Goal: Check status: Check status

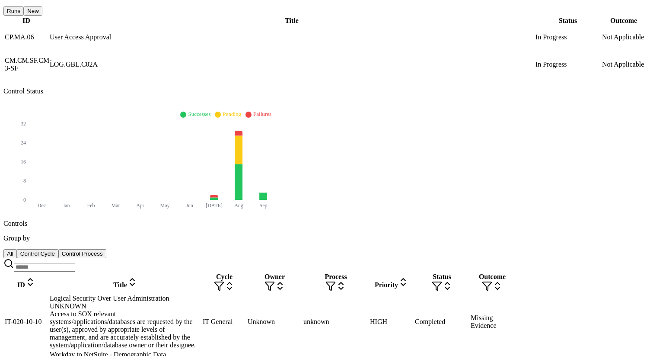
scroll to position [166, 0]
click at [159, 293] on div "Logical Security Over User Administration UNKNOWN" at bounding box center [125, 301] width 151 height 16
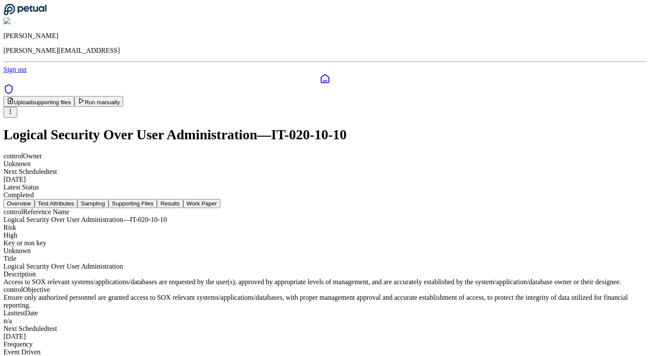
click at [78, 199] on button "Test Attributes" at bounding box center [56, 203] width 43 height 9
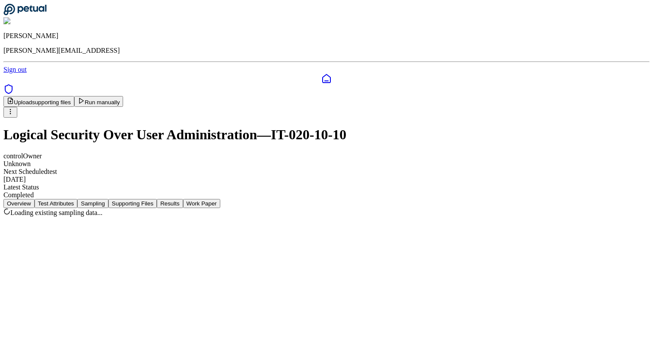
click at [108, 199] on button "Sampling" at bounding box center [92, 203] width 31 height 9
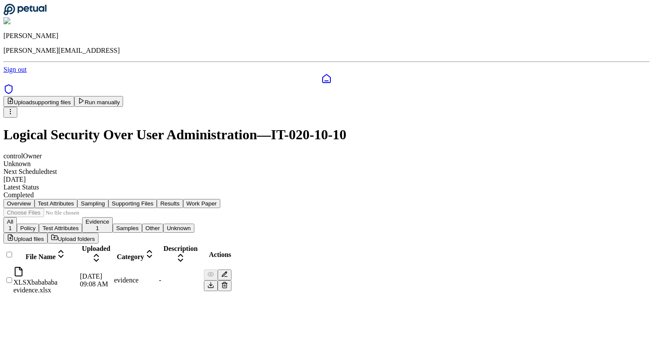
click at [157, 199] on button "Supporting Files" at bounding box center [132, 203] width 48 height 9
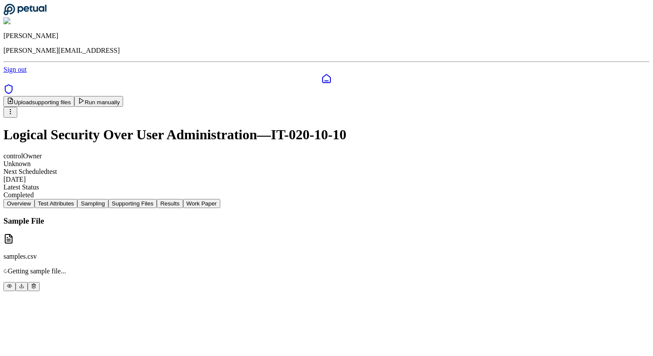
click at [108, 199] on button "Sampling" at bounding box center [92, 203] width 31 height 9
click at [234, 267] on p "2 records • 119 Bytes • User uploaded sample" at bounding box center [326, 271] width 646 height 8
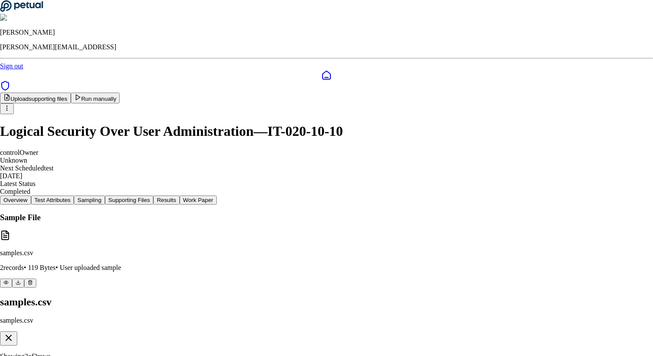
click at [17, 331] on button "button" at bounding box center [8, 338] width 17 height 14
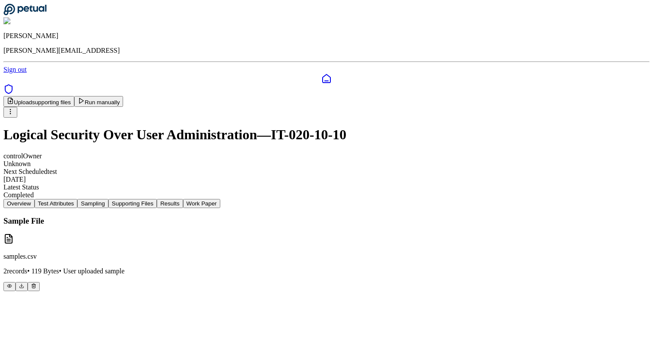
click at [157, 199] on button "Supporting Files" at bounding box center [132, 203] width 48 height 9
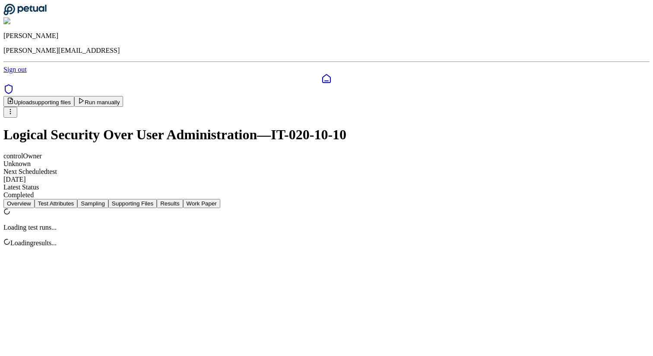
click at [183, 199] on button "Results" at bounding box center [170, 203] width 26 height 9
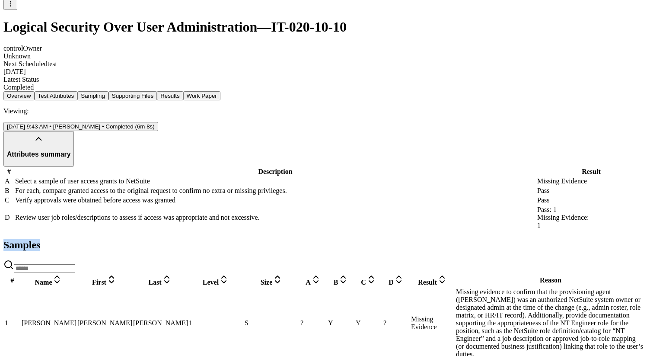
drag, startPoint x: 72, startPoint y: 251, endPoint x: 131, endPoint y: 249, distance: 59.6
click at [131, 250] on div "Samples # Name First Last Level Size A B C D Result Reason 1 [PERSON_NAME], [PE…" at bounding box center [324, 319] width 643 height 161
copy h2 "Samples"
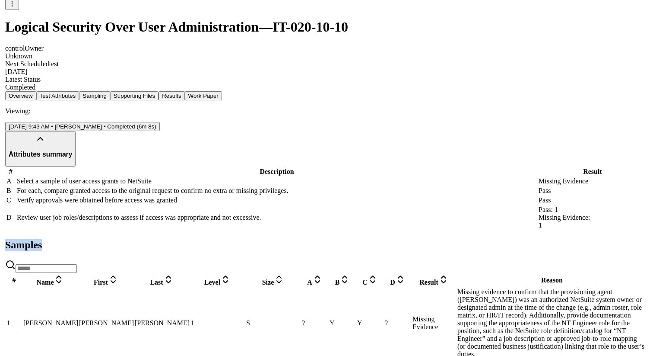
scroll to position [0, 45]
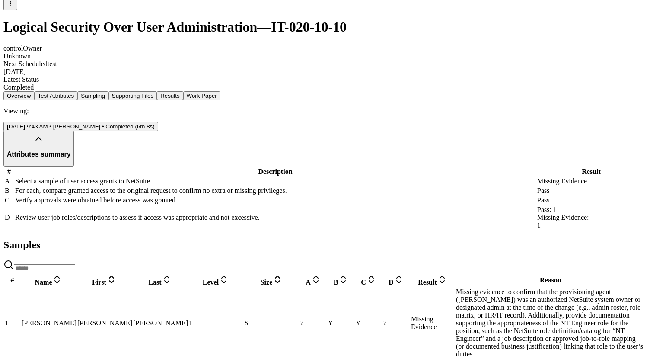
click at [327, 298] on td "?" at bounding box center [313, 322] width 27 height 71
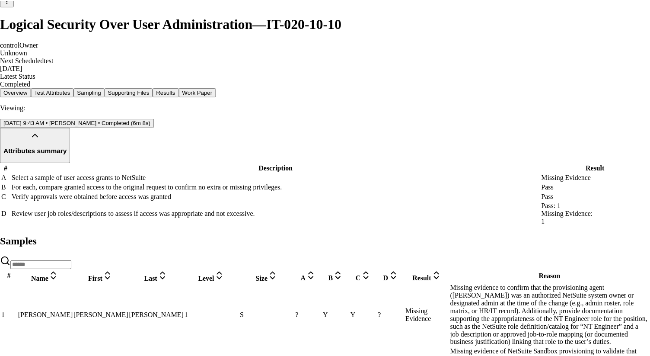
scroll to position [68, 0]
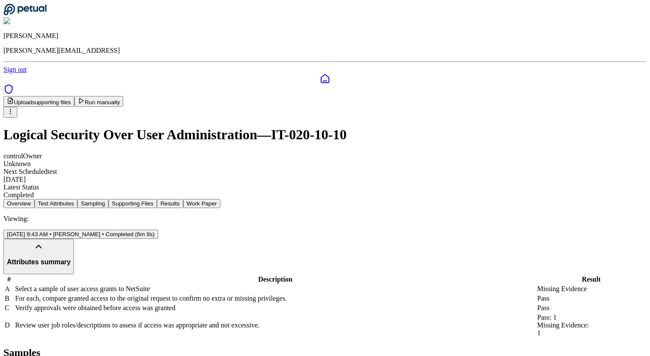
click at [555, 96] on div "Upload supporting files Run manually" at bounding box center [324, 107] width 643 height 22
click at [124, 96] on button "Run manually" at bounding box center [98, 101] width 49 height 11
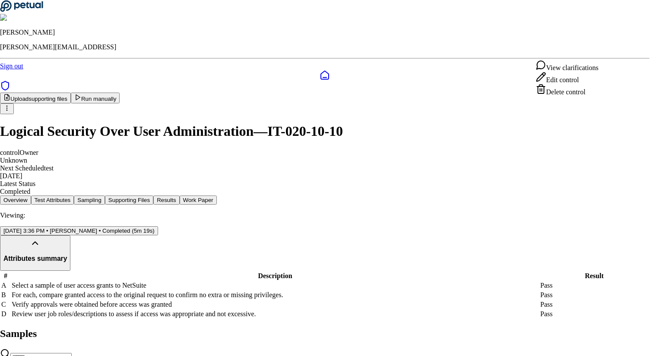
click at [603, 48] on html "James Lee james@petual.ai Sign out Upload supporting files Run manually Logical…" at bounding box center [326, 201] width 653 height 402
click at [587, 72] on div "View clarifications" at bounding box center [567, 66] width 63 height 12
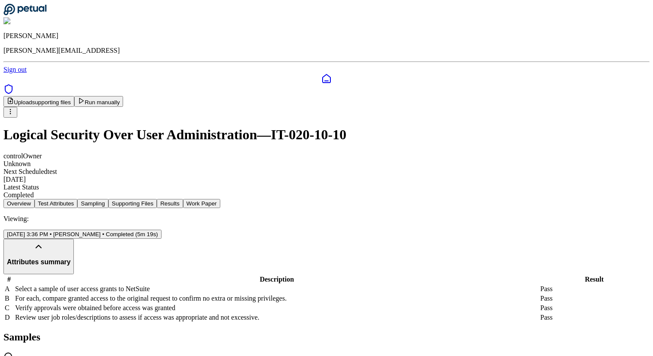
scroll to position [100, 0]
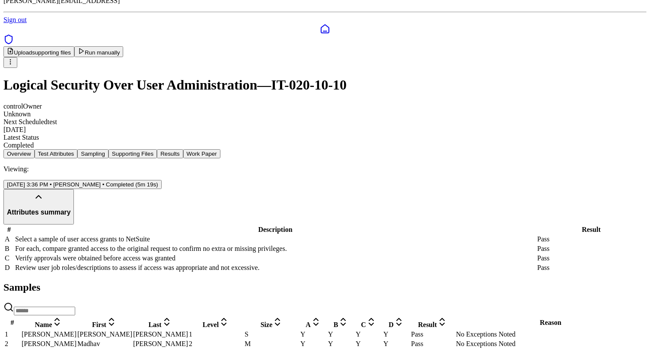
click at [382, 330] on td "Y" at bounding box center [368, 334] width 27 height 9
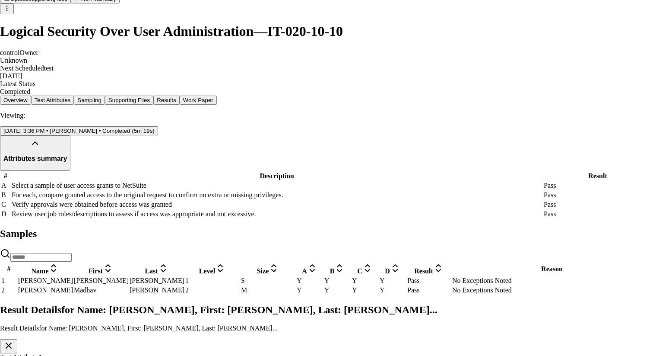
click at [48, 353] on div "Test Attribute A Pass" at bounding box center [326, 361] width 653 height 16
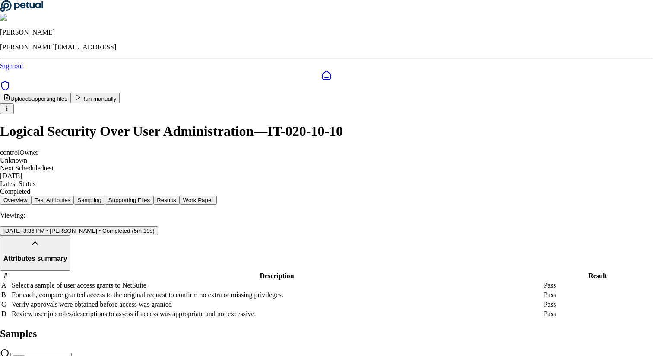
scroll to position [83, 0]
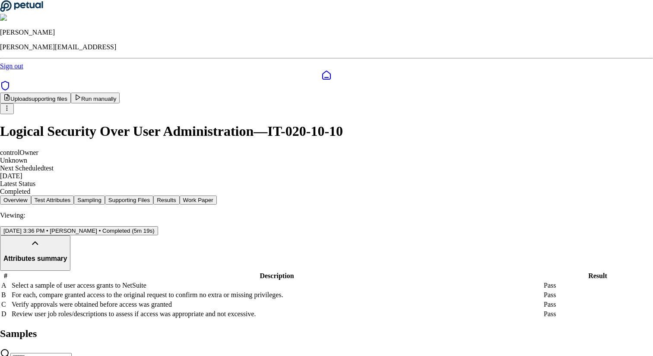
click at [600, 54] on html "James Lee james@petual.ai Sign out Upload supporting files Run manually Logical…" at bounding box center [326, 201] width 653 height 402
click at [567, 70] on div "View clarifications" at bounding box center [567, 66] width 63 height 12
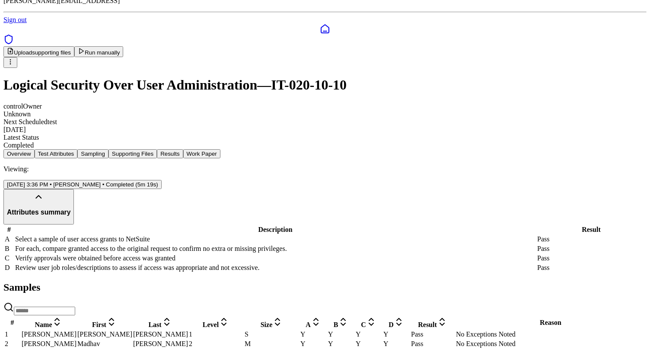
scroll to position [94, 0]
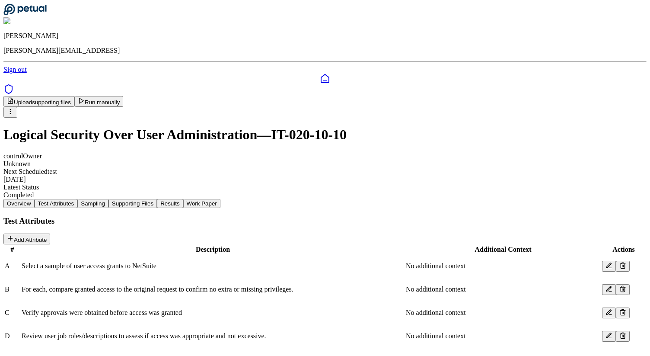
click at [156, 96] on main "Upload supporting files Run manually Logical Security Over User Administration …" at bounding box center [324, 222] width 643 height 252
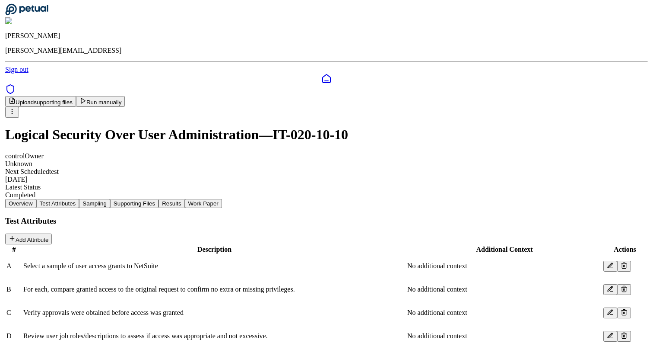
scroll to position [0, 0]
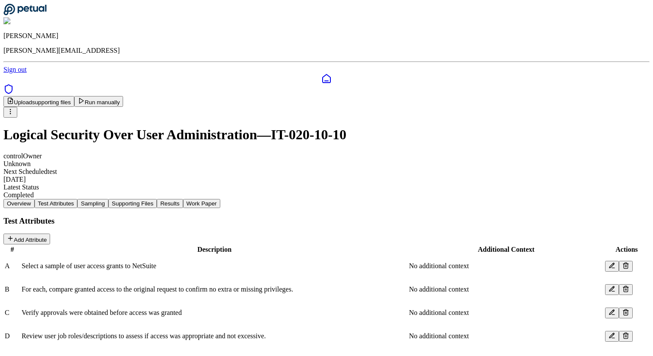
click at [623, 262] on icon at bounding box center [626, 265] width 7 height 7
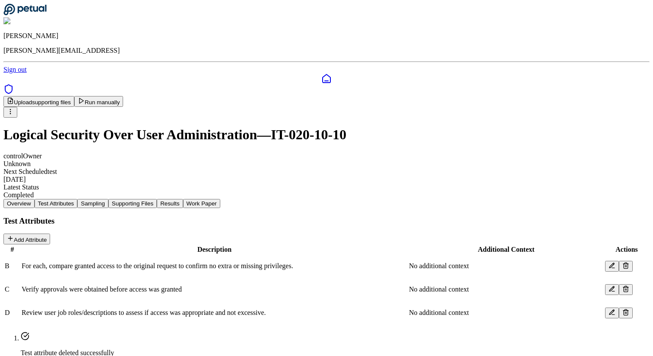
click at [623, 285] on icon at bounding box center [626, 288] width 7 height 7
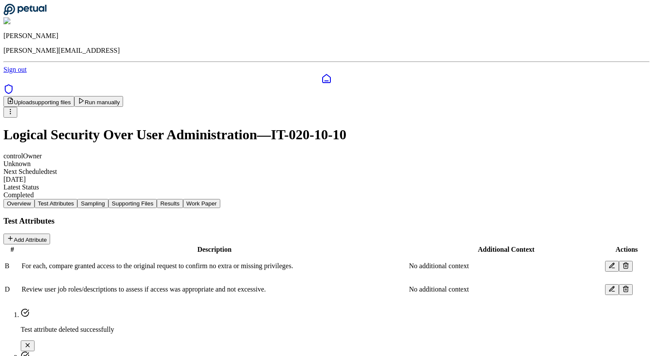
click at [623, 285] on icon at bounding box center [626, 288] width 7 height 7
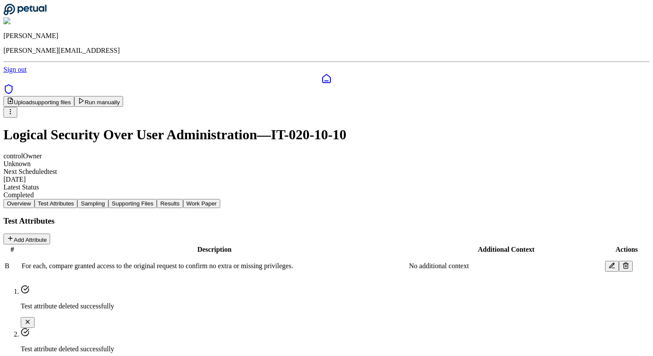
click at [124, 96] on button "Run manually" at bounding box center [98, 101] width 49 height 11
